Goal: Find specific page/section: Find specific page/section

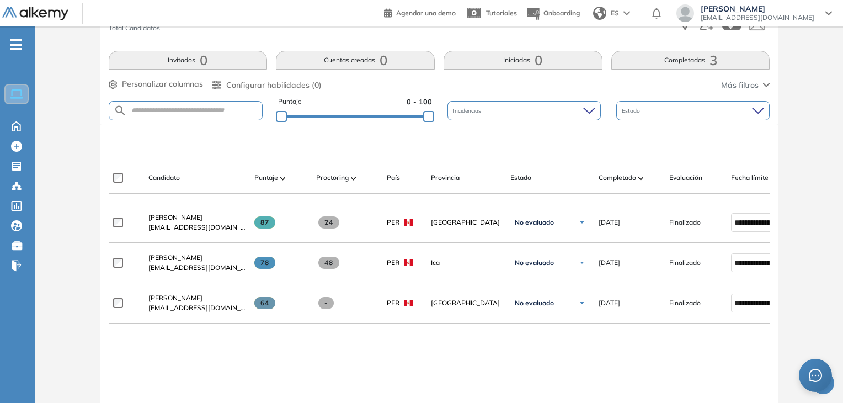
scroll to position [231, 0]
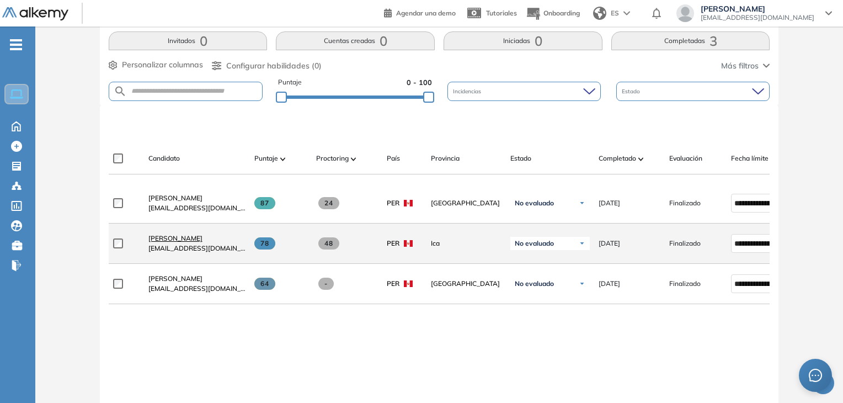
click at [202, 242] on span "[PERSON_NAME]" at bounding box center [175, 238] width 54 height 8
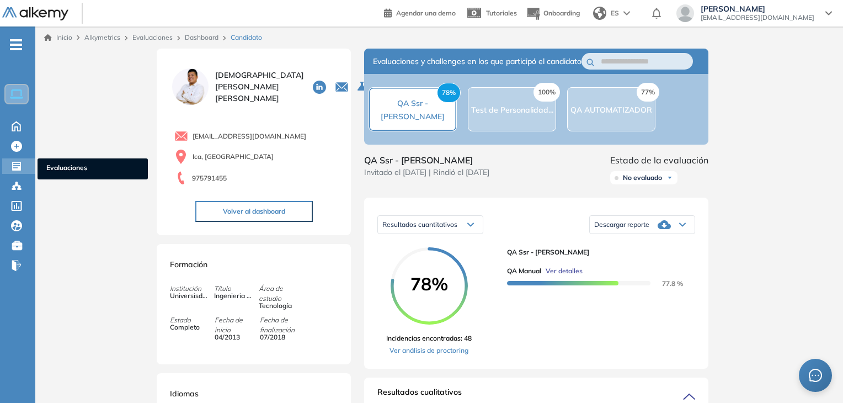
click at [20, 168] on icon at bounding box center [16, 166] width 9 height 9
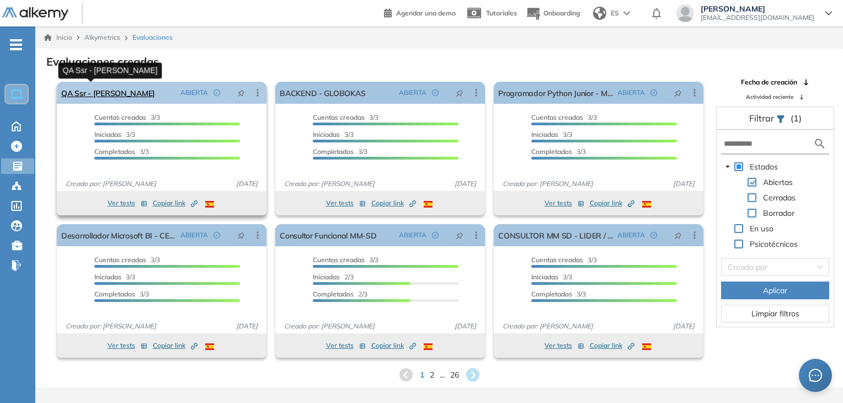
click at [103, 95] on link "QA Ssr - [PERSON_NAME]" at bounding box center [108, 93] width 94 height 22
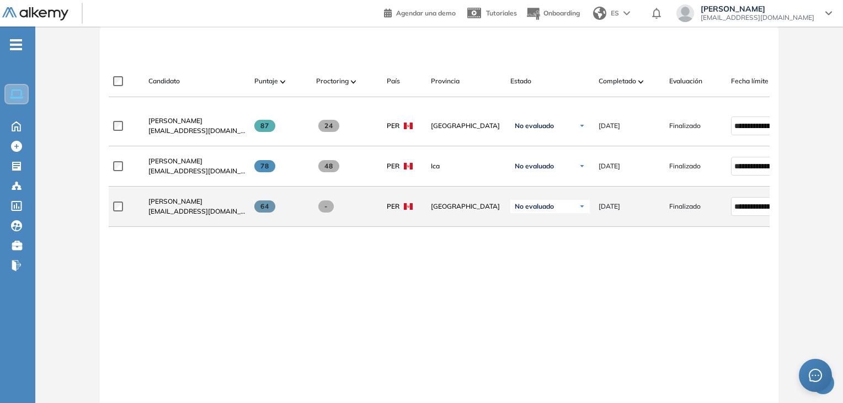
scroll to position [341, 0]
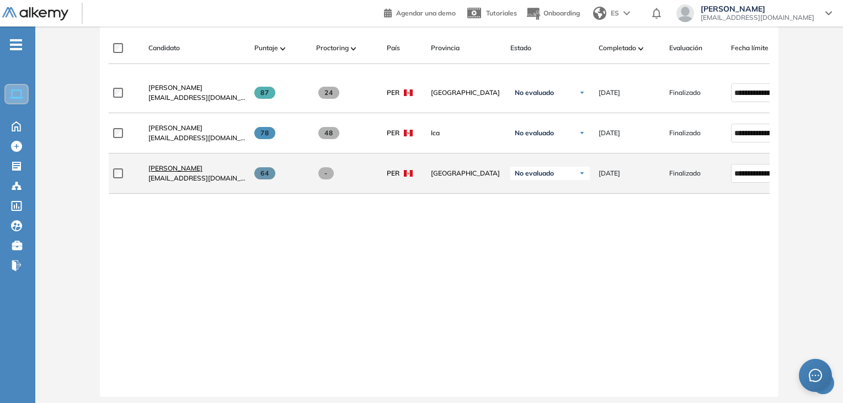
click at [169, 173] on link "[PERSON_NAME]" at bounding box center [196, 168] width 97 height 10
